Goal: Information Seeking & Learning: Learn about a topic

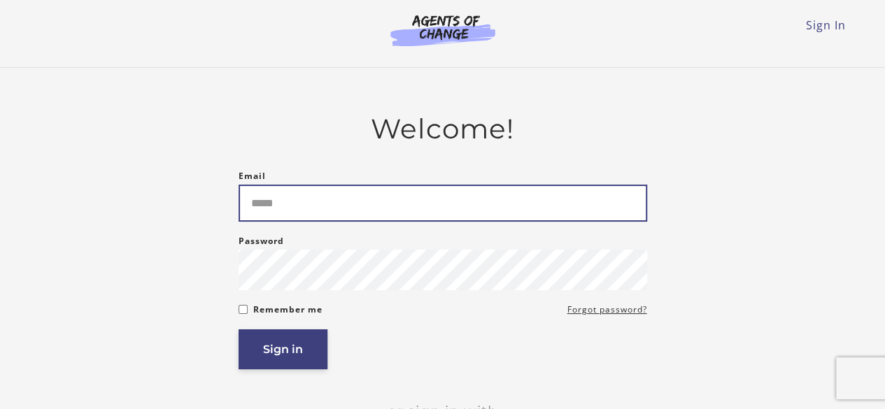
type input "**********"
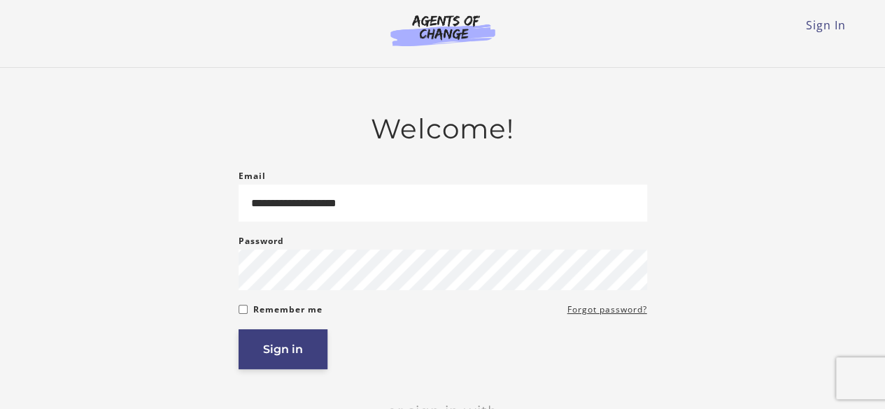
click at [258, 341] on button "Sign in" at bounding box center [282, 349] width 89 height 40
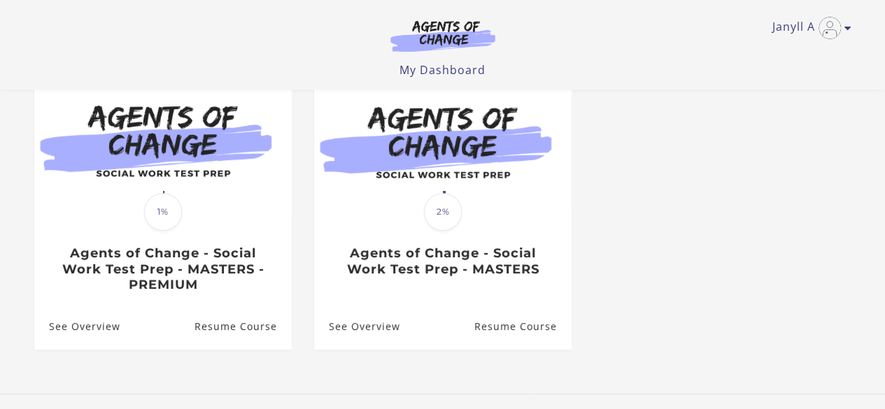
scroll to position [145, 0]
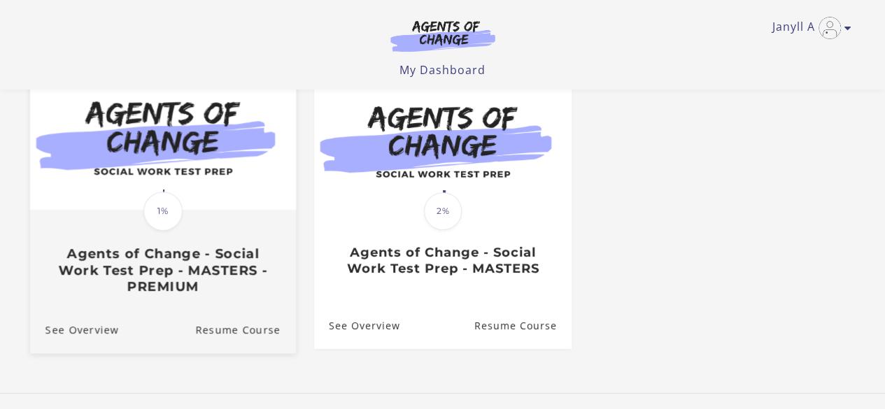
click at [175, 223] on span "1%" at bounding box center [162, 211] width 39 height 39
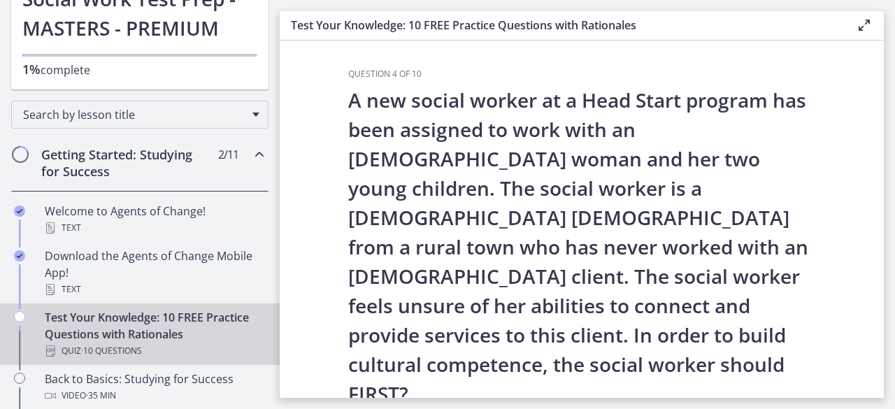
scroll to position [133, 0]
click at [120, 317] on div "Test Your Knowledge: 10 FREE Practice Questions with Rationales Quiz · 10 Quest…" at bounding box center [154, 333] width 218 height 50
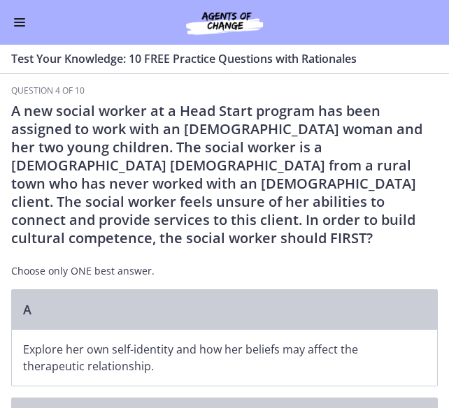
scroll to position [1, 0]
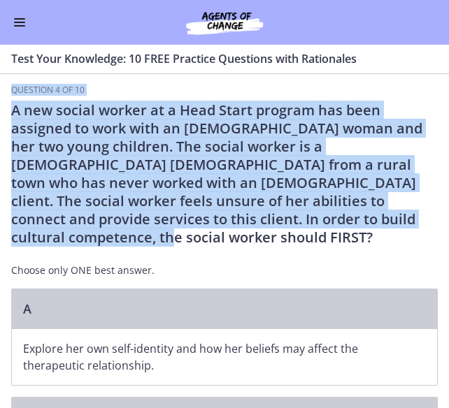
drag, startPoint x: 13, startPoint y: 88, endPoint x: 431, endPoint y: 226, distance: 440.4
click at [431, 226] on div "Question 4 of 10 A new social worker at a Head Start program has been assigned …" at bounding box center [224, 246] width 449 height 323
copy div "Question 4 of 10 A new social worker at a Head Start program has been assigned …"
